Goal: Information Seeking & Learning: Learn about a topic

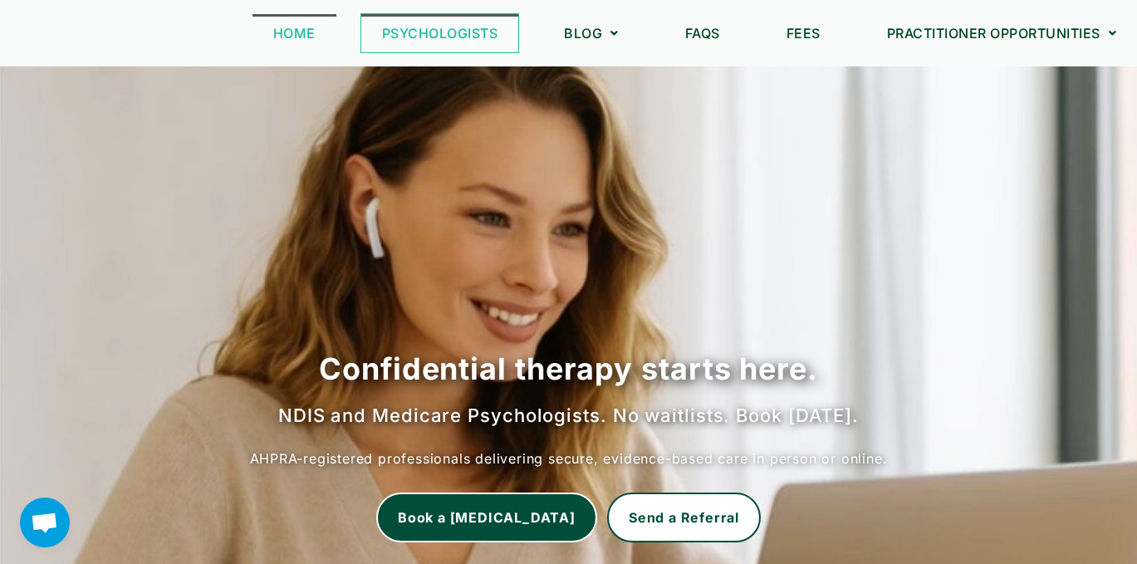
click at [448, 34] on link "Psychologists" at bounding box center [440, 33] width 158 height 38
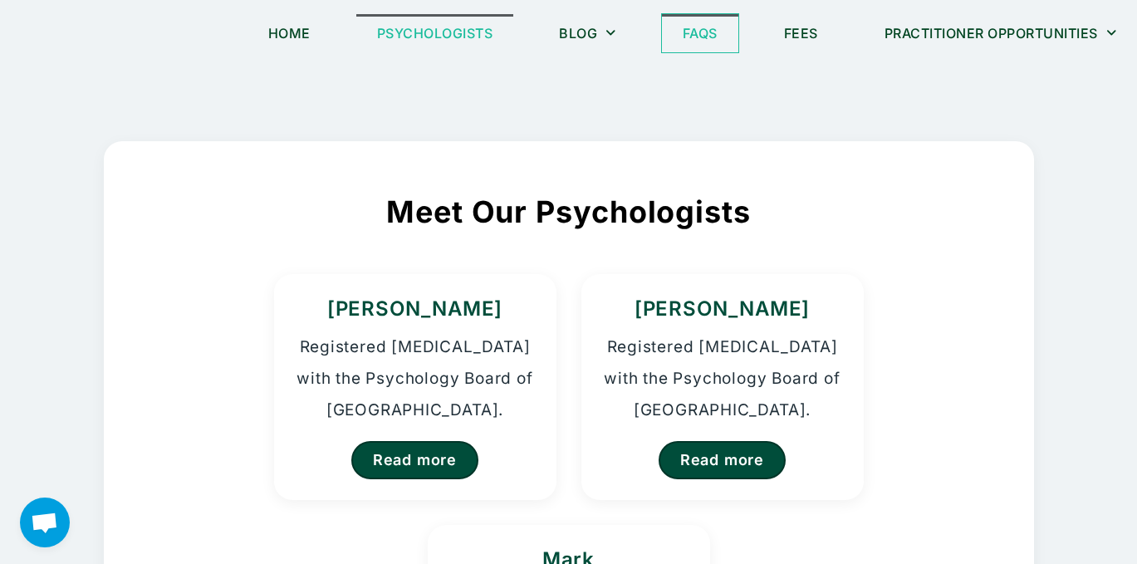
click at [701, 36] on link "FAQs" at bounding box center [700, 33] width 76 height 38
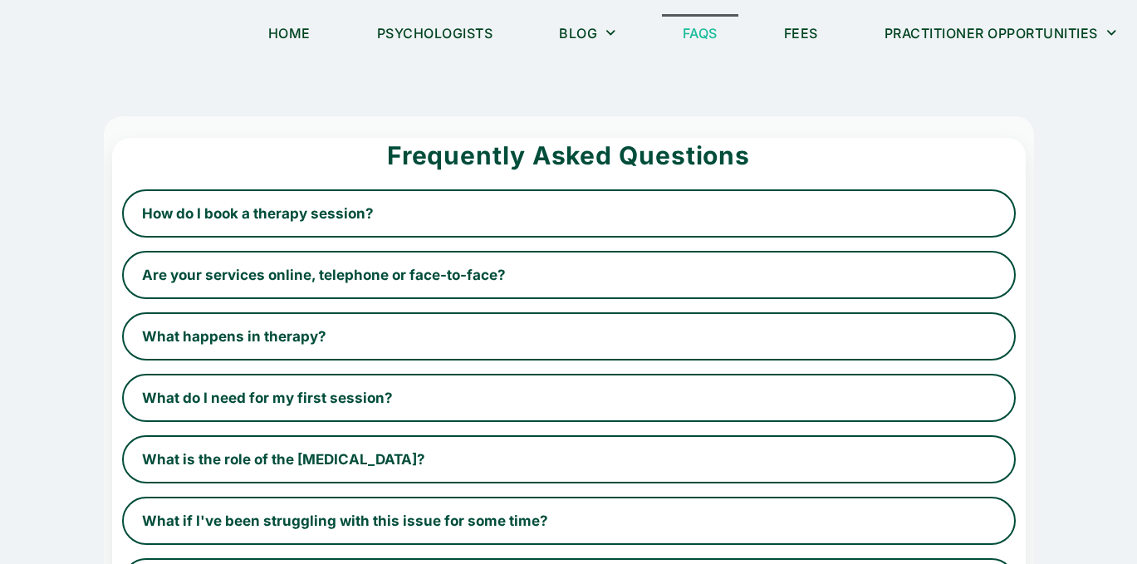
scroll to position [1, 0]
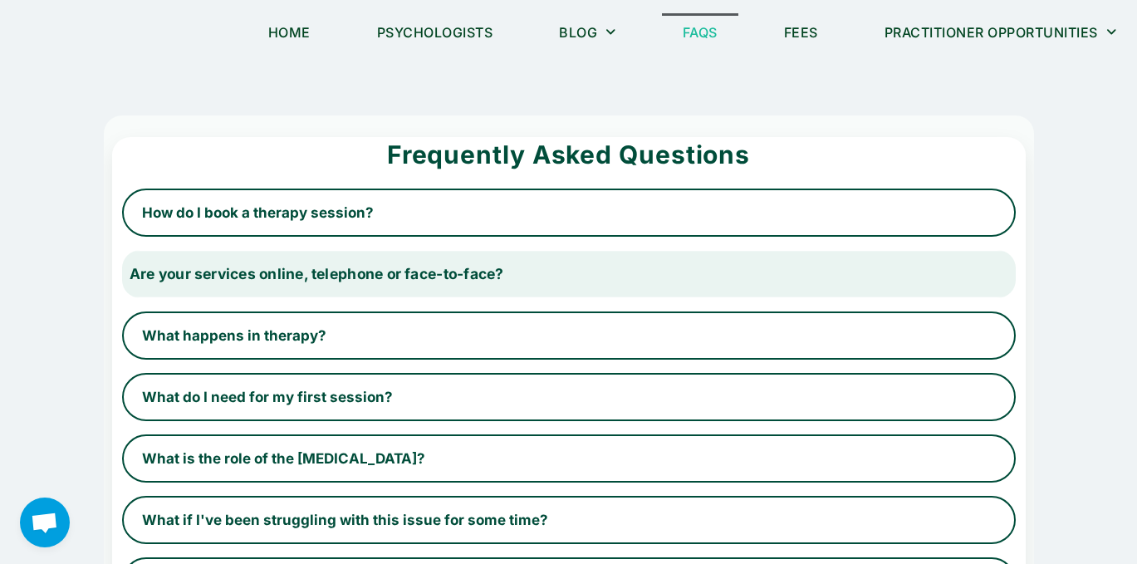
click at [478, 275] on button "Are your services online, telephone or face-to-face?" at bounding box center [568, 274] width 920 height 50
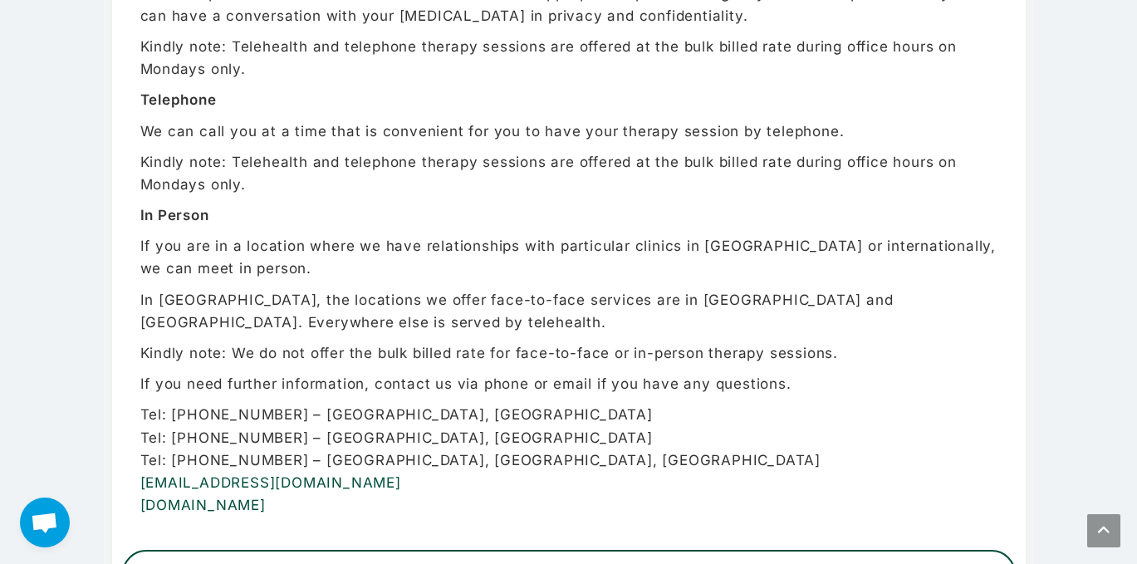
scroll to position [0, 0]
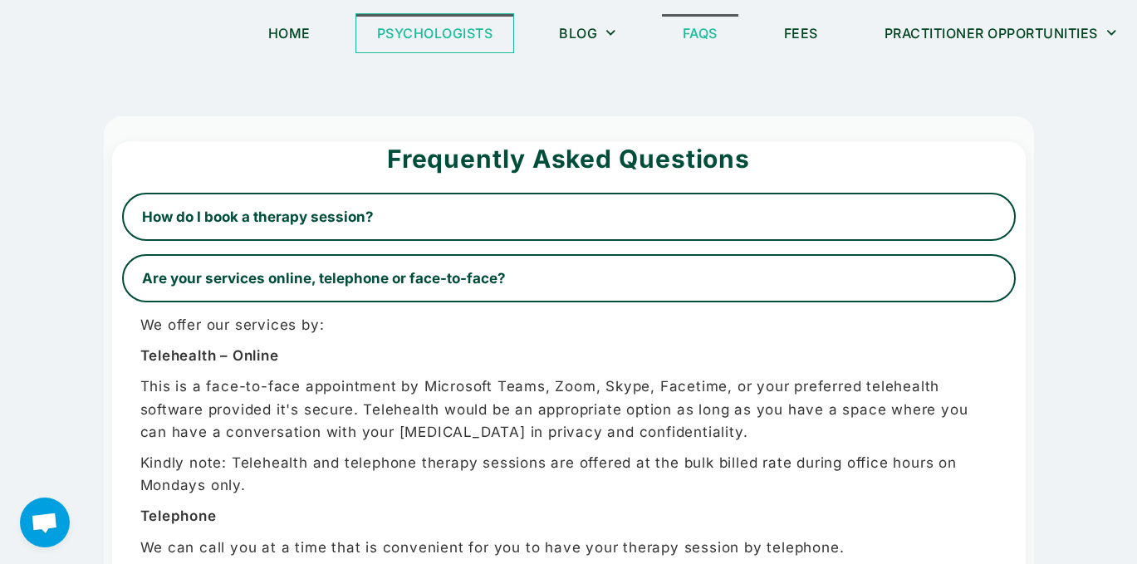
click at [453, 35] on link "Psychologists" at bounding box center [435, 33] width 158 height 38
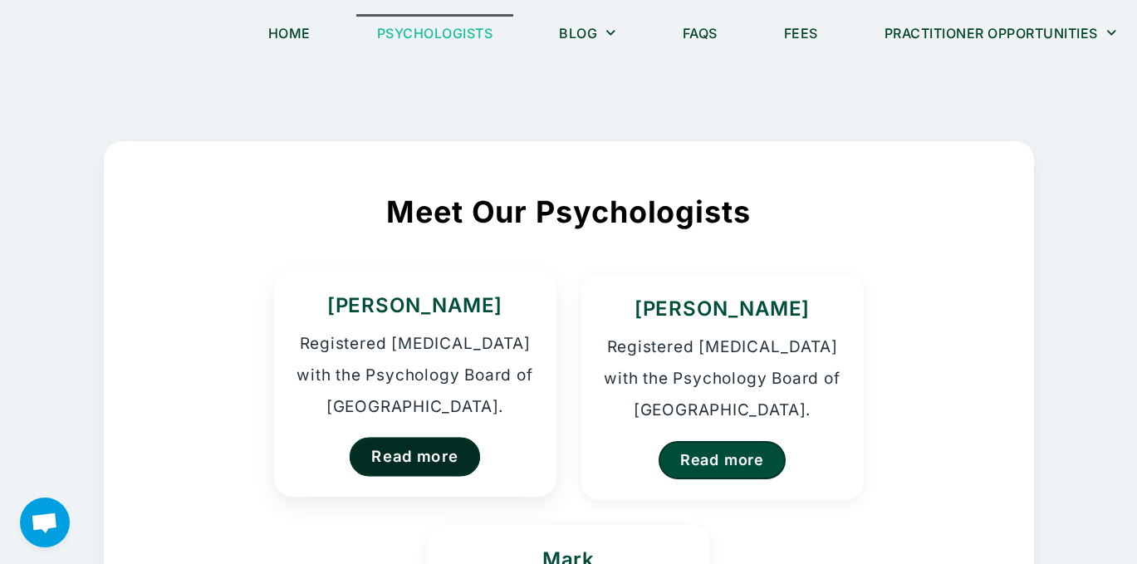
click at [423, 455] on link "Read more" at bounding box center [415, 456] width 131 height 39
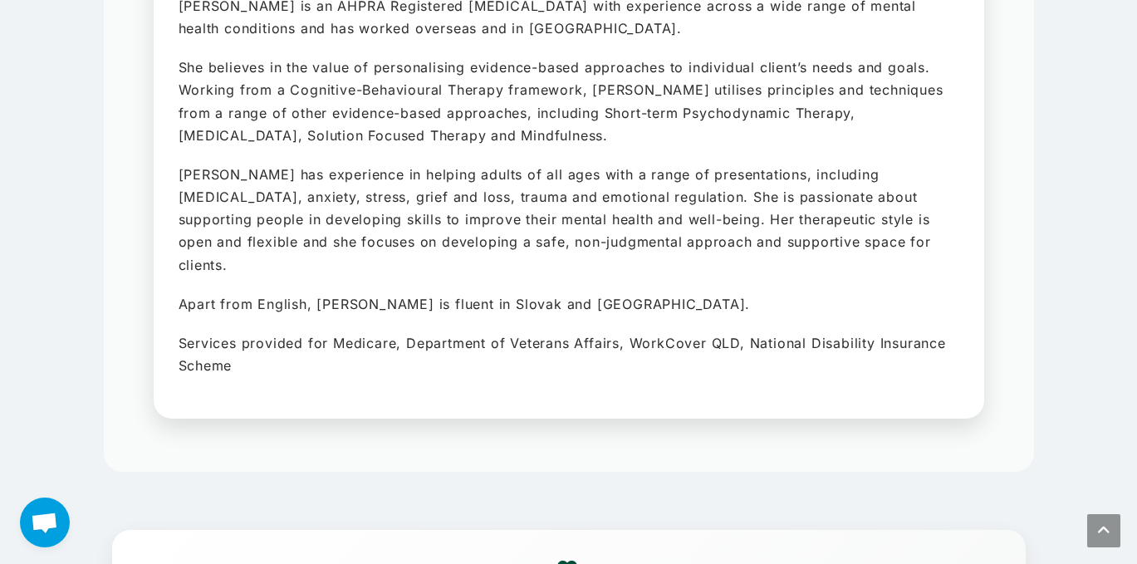
scroll to position [276, 0]
